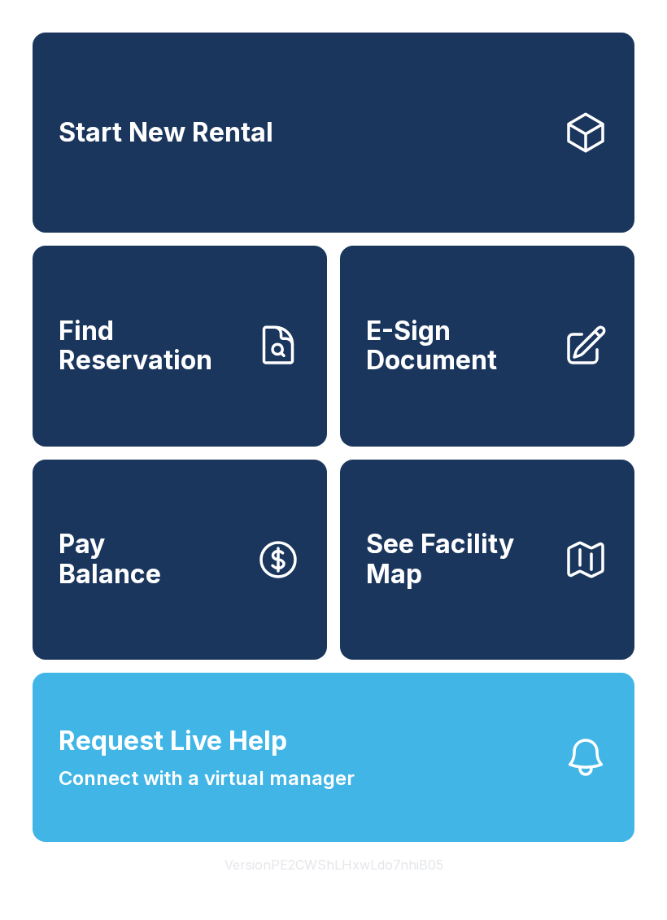
click at [241, 418] on link "Find Reservation" at bounding box center [180, 346] width 294 height 200
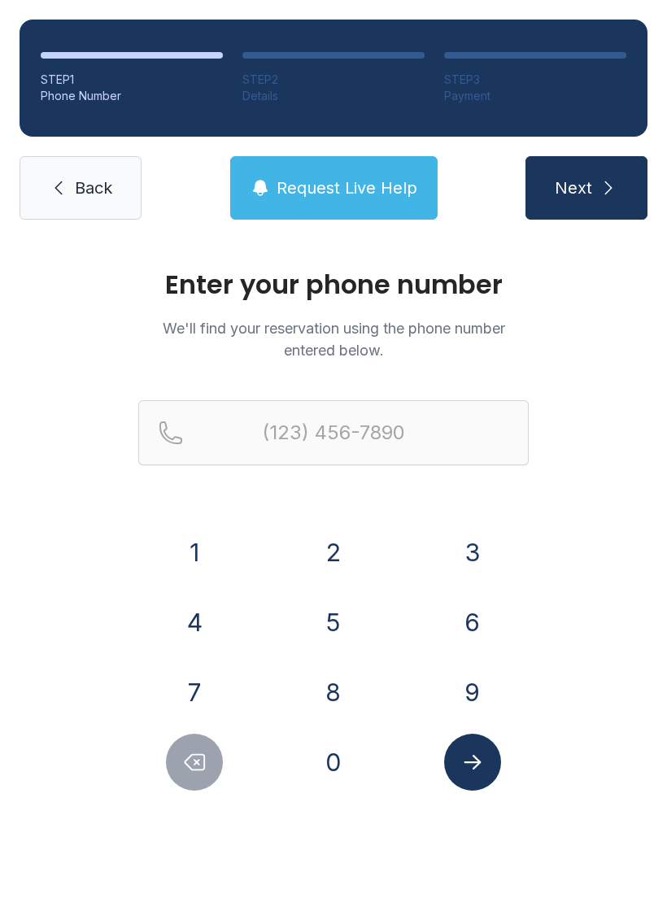
click at [346, 616] on button "5" at bounding box center [333, 622] width 57 height 57
click at [201, 677] on button "7" at bounding box center [194, 691] width 57 height 57
click at [327, 766] on button "0" at bounding box center [333, 761] width 57 height 57
click at [339, 557] on button "2" at bounding box center [333, 552] width 57 height 57
click at [207, 626] on button "4" at bounding box center [194, 622] width 57 height 57
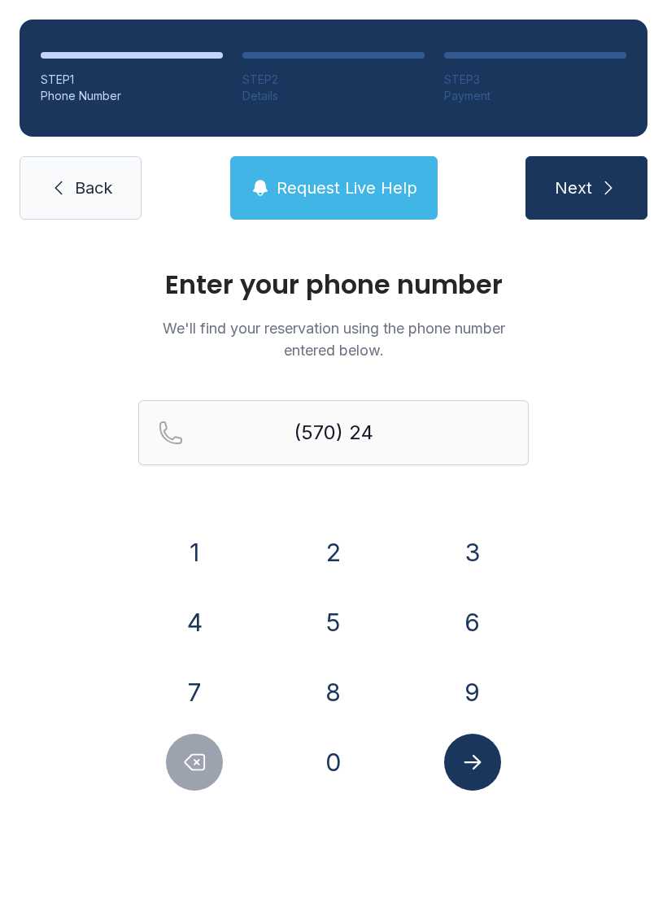
click at [496, 706] on button "9" at bounding box center [472, 691] width 57 height 57
click at [228, 681] on div "7" at bounding box center [194, 691] width 113 height 57
click at [213, 539] on button "1" at bounding box center [194, 552] width 57 height 57
click at [464, 628] on button "6" at bounding box center [472, 622] width 57 height 57
click at [200, 685] on button "7" at bounding box center [194, 691] width 57 height 57
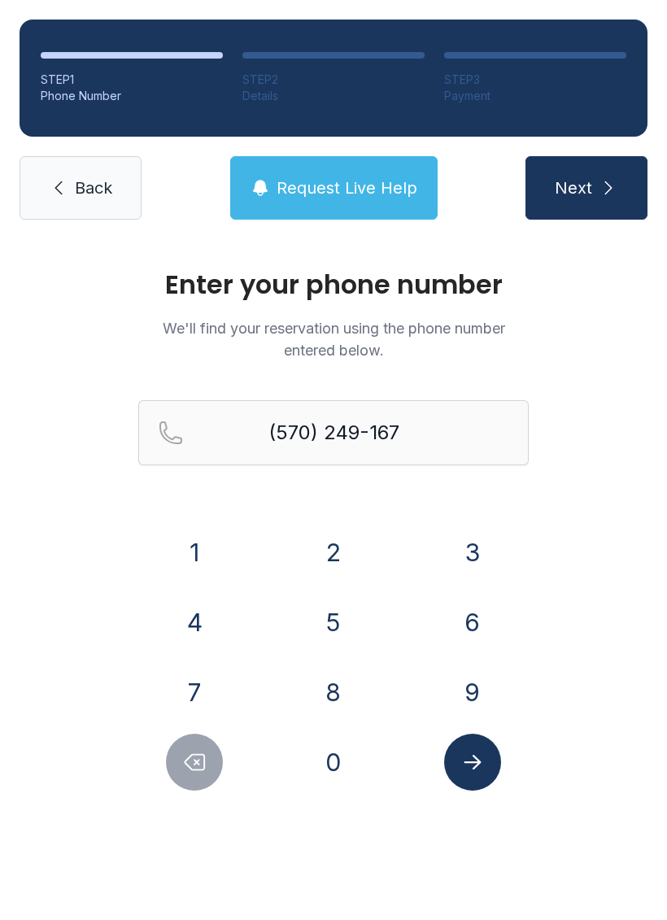
click at [481, 782] on button "Submit lookup form" at bounding box center [472, 761] width 57 height 57
click at [205, 703] on button "7" at bounding box center [194, 691] width 57 height 57
click at [203, 548] on button "1" at bounding box center [194, 552] width 57 height 57
click at [470, 628] on button "6" at bounding box center [472, 622] width 57 height 57
click at [193, 685] on button "7" at bounding box center [194, 691] width 57 height 57
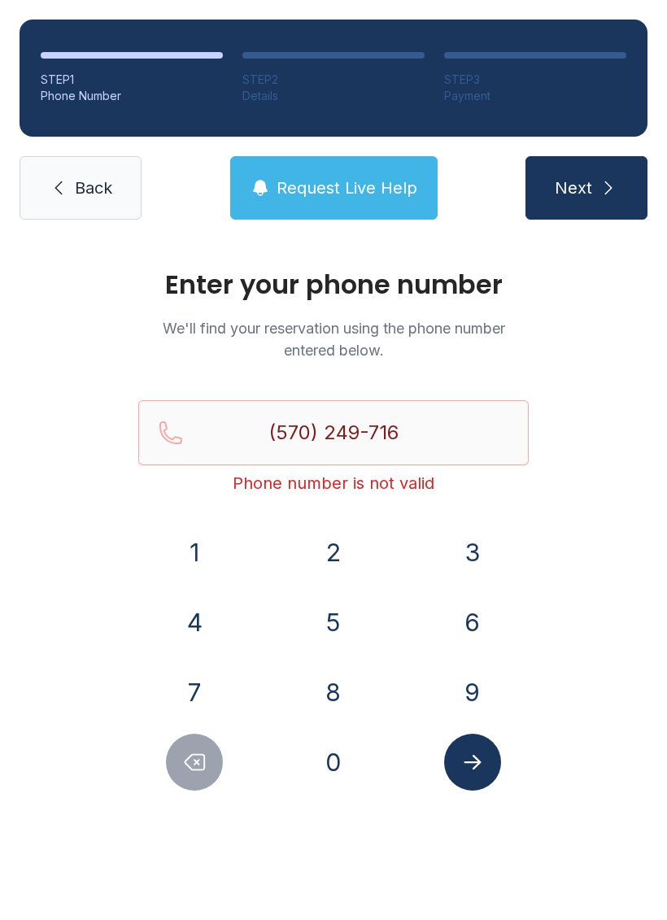
type input "[PHONE_NUMBER]"
click at [486, 772] on button "Submit lookup form" at bounding box center [472, 761] width 57 height 57
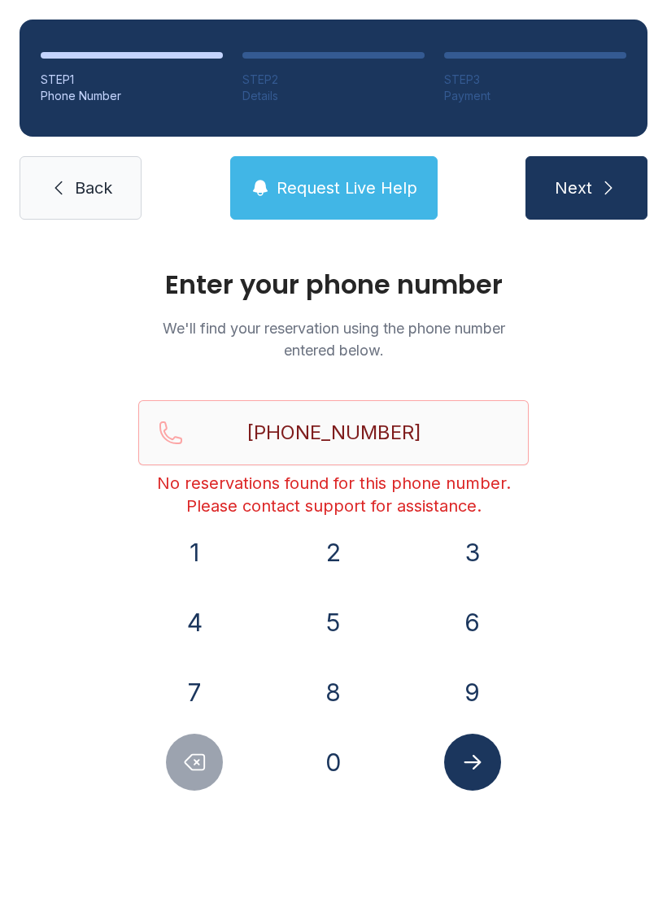
click at [357, 194] on span "Request Live Help" at bounding box center [346, 187] width 141 height 23
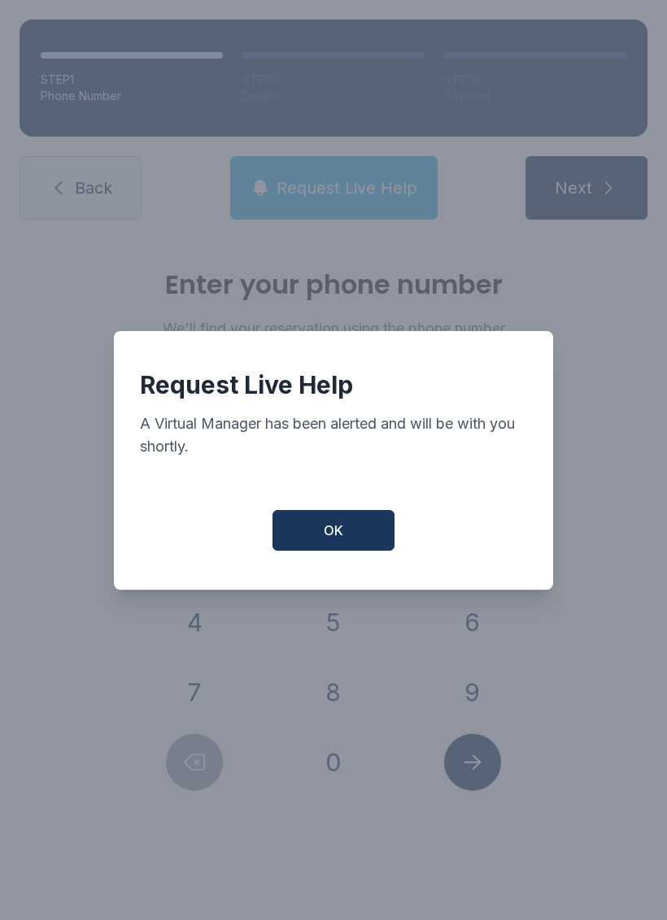
click at [342, 540] on span "OK" at bounding box center [334, 530] width 20 height 20
